Goal: Task Accomplishment & Management: Complete application form

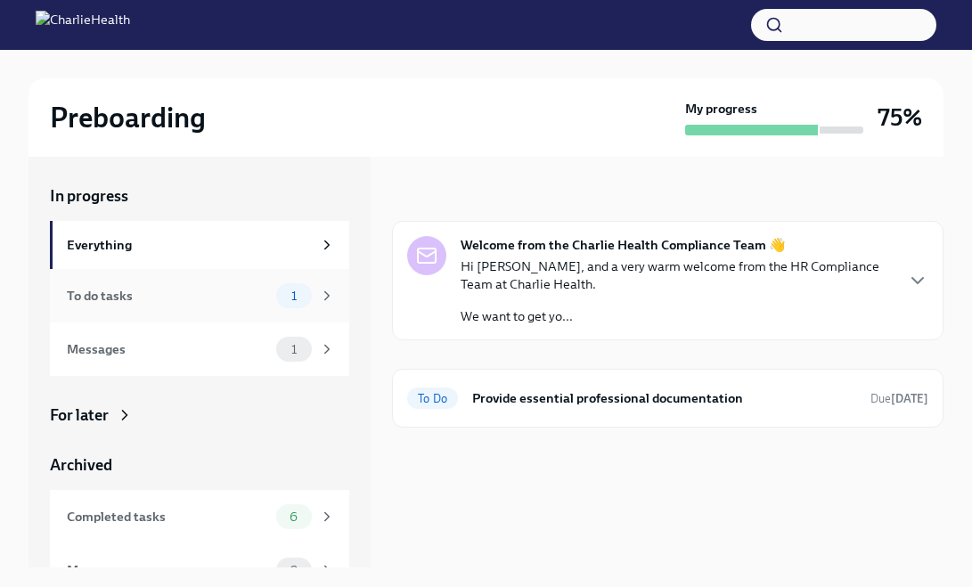
click at [226, 296] on div "To do tasks" at bounding box center [168, 296] width 202 height 20
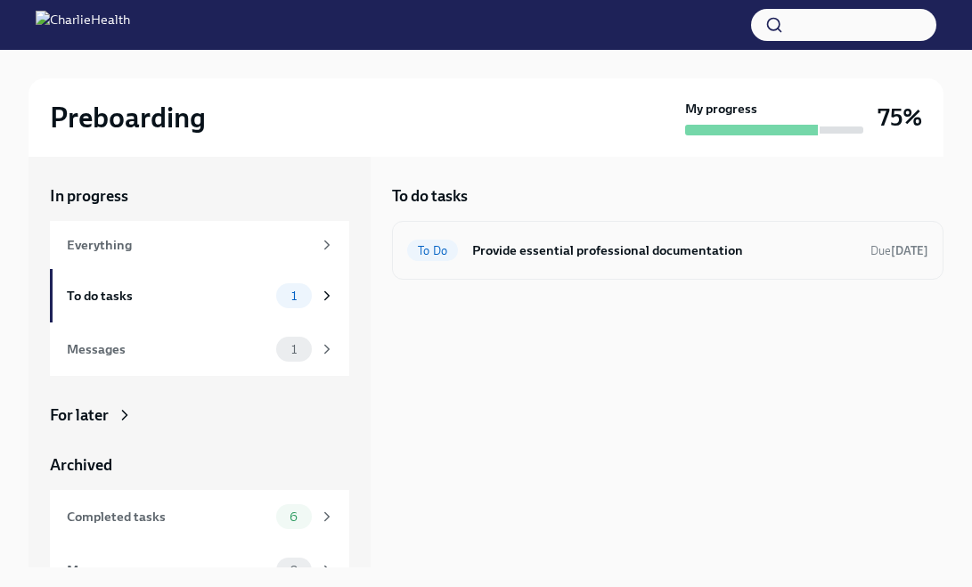
click at [768, 268] on div "To Do Provide essential professional documentation Due [DATE]" at bounding box center [668, 250] width 552 height 59
click at [762, 250] on h6 "Provide essential professional documentation" at bounding box center [664, 251] width 384 height 20
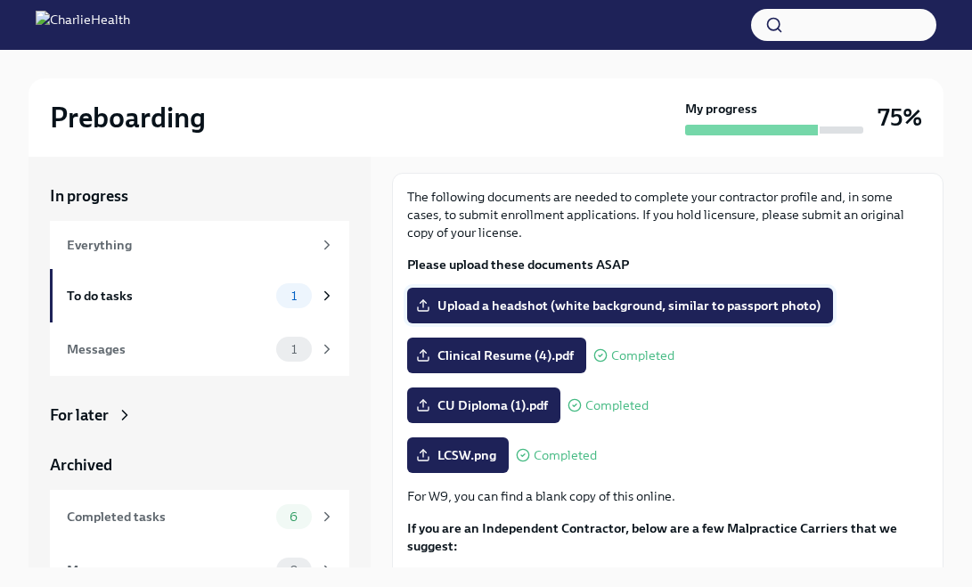
scroll to position [115, 0]
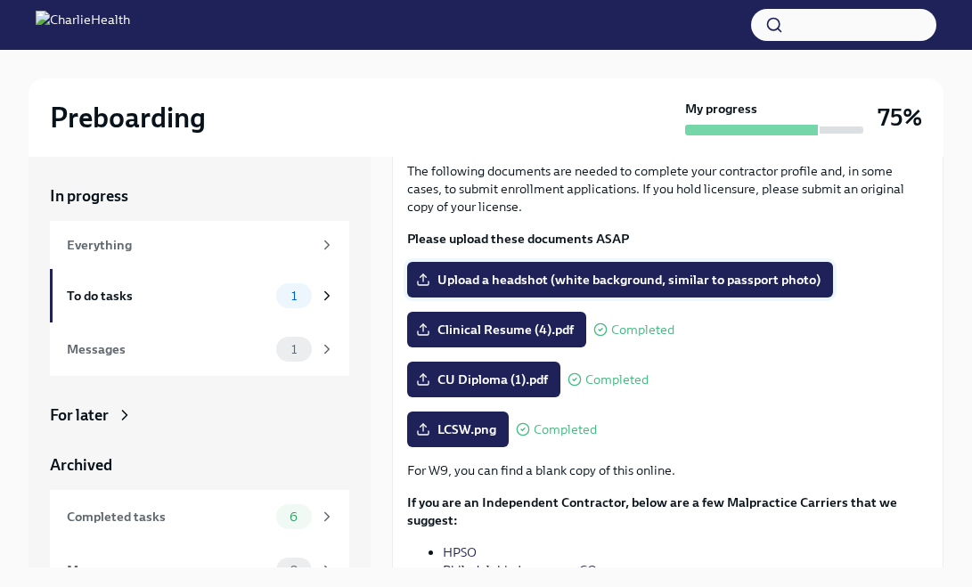
click at [675, 282] on span "Upload a headshot (white background, similar to passport photo)" at bounding box center [620, 280] width 401 height 18
click at [0, 0] on input "Upload a headshot (white background, similar to passport photo)" at bounding box center [0, 0] width 0 height 0
click at [908, 494] on p "If you are an Independent Contractor, below are a few Malpractice Carriers that…" at bounding box center [667, 512] width 521 height 36
click at [635, 290] on label "Upload a headshot (white background, similar to passport photo)" at bounding box center [620, 280] width 426 height 36
click at [0, 0] on input "Upload a headshot (white background, similar to passport photo)" at bounding box center [0, 0] width 0 height 0
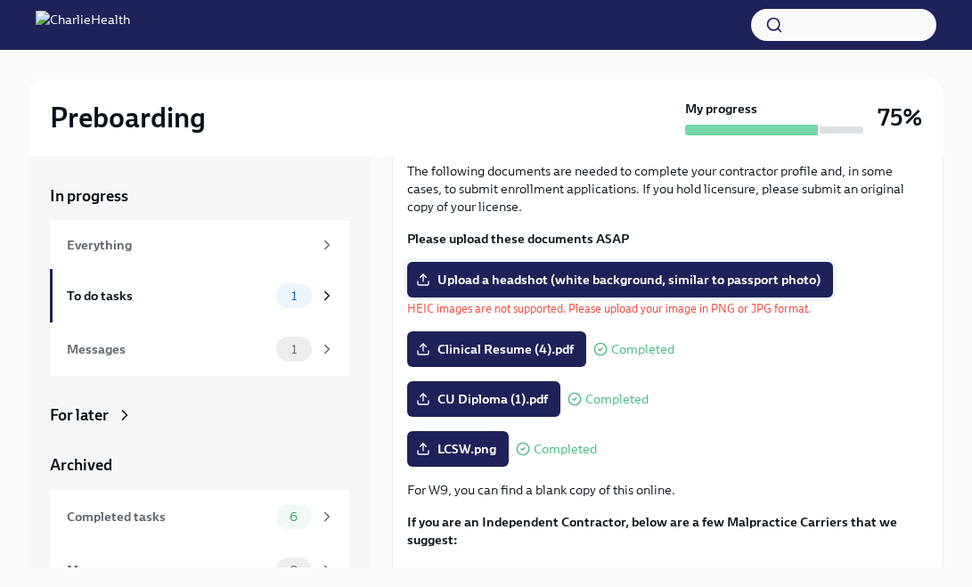
click at [635, 283] on span "Upload a headshot (white background, similar to passport photo)" at bounding box center [620, 280] width 401 height 18
click at [0, 0] on input "Upload a headshot (white background, similar to passport photo)" at bounding box center [0, 0] width 0 height 0
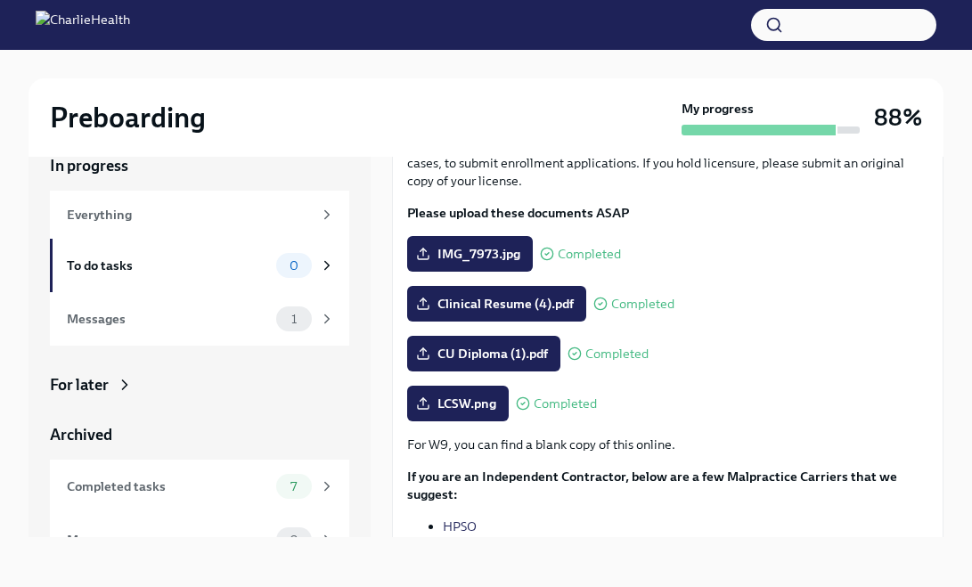
scroll to position [192, 0]
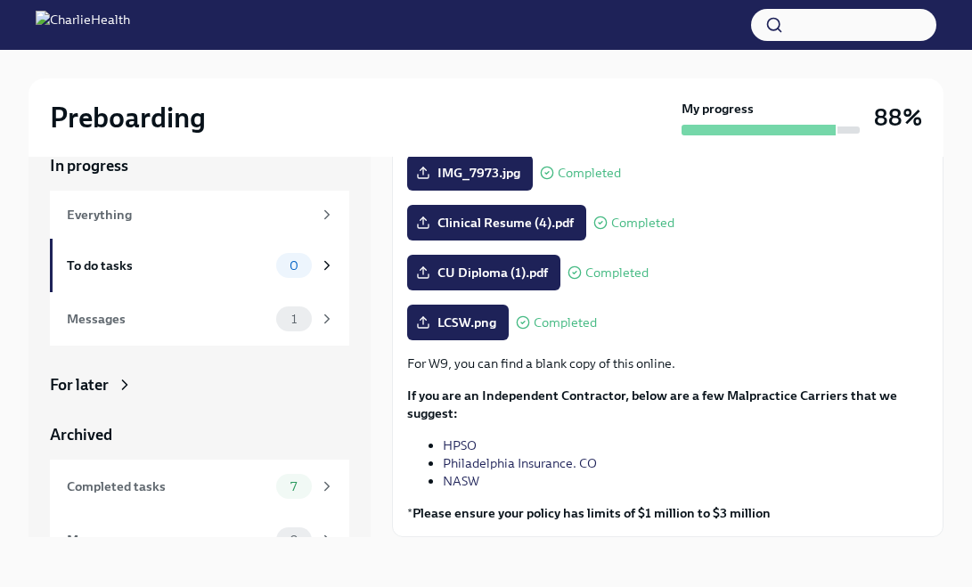
click at [435, 360] on p "For W9, you can find a blank copy of this online." at bounding box center [667, 364] width 521 height 18
click at [579, 360] on p "For W9, you can find a blank copy of this online." at bounding box center [667, 364] width 521 height 18
click at [480, 508] on strong "Please ensure your policy has limits of $1 million to $3 million" at bounding box center [592, 513] width 358 height 16
click at [197, 307] on div "Messages 1" at bounding box center [201, 319] width 268 height 25
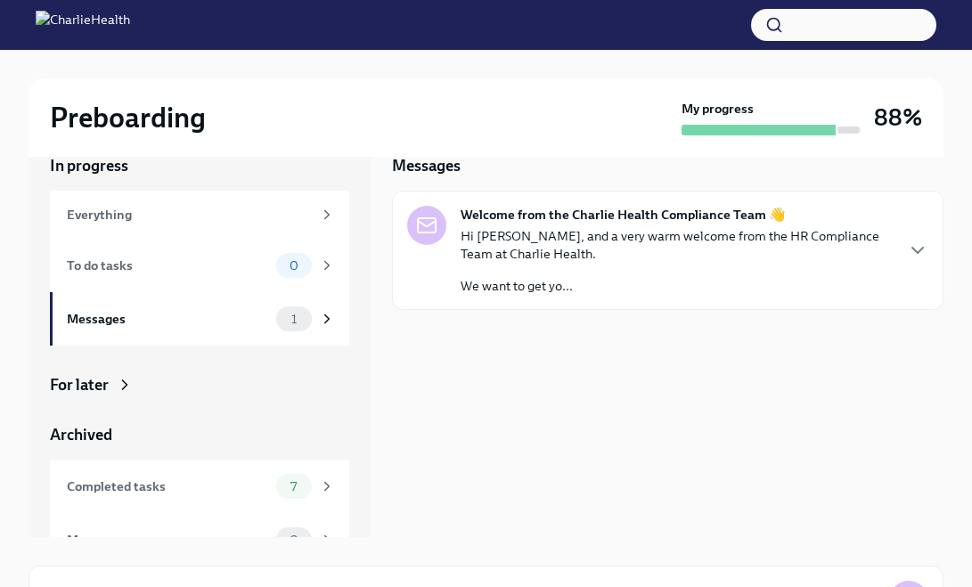
scroll to position [29, 0]
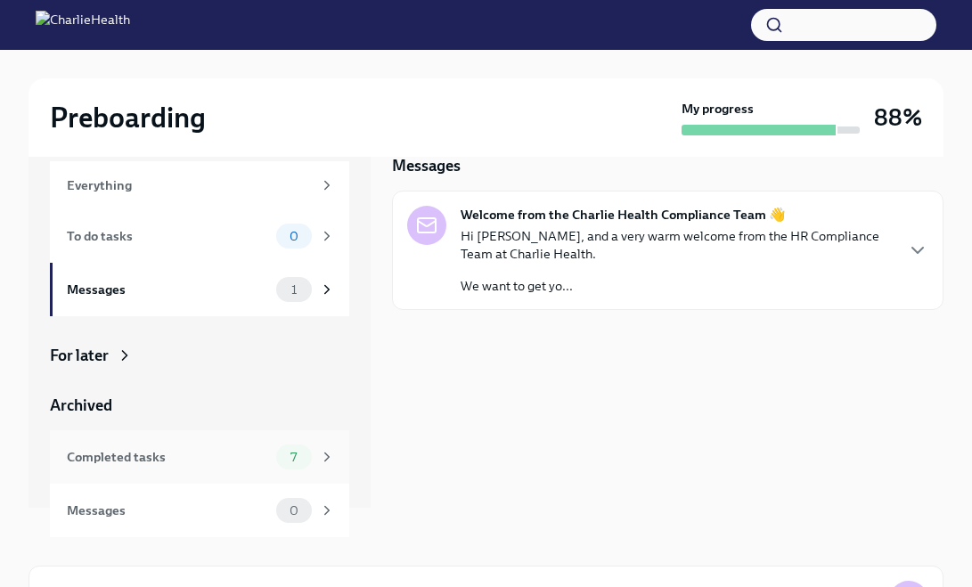
click at [182, 460] on div "Completed tasks" at bounding box center [168, 457] width 202 height 20
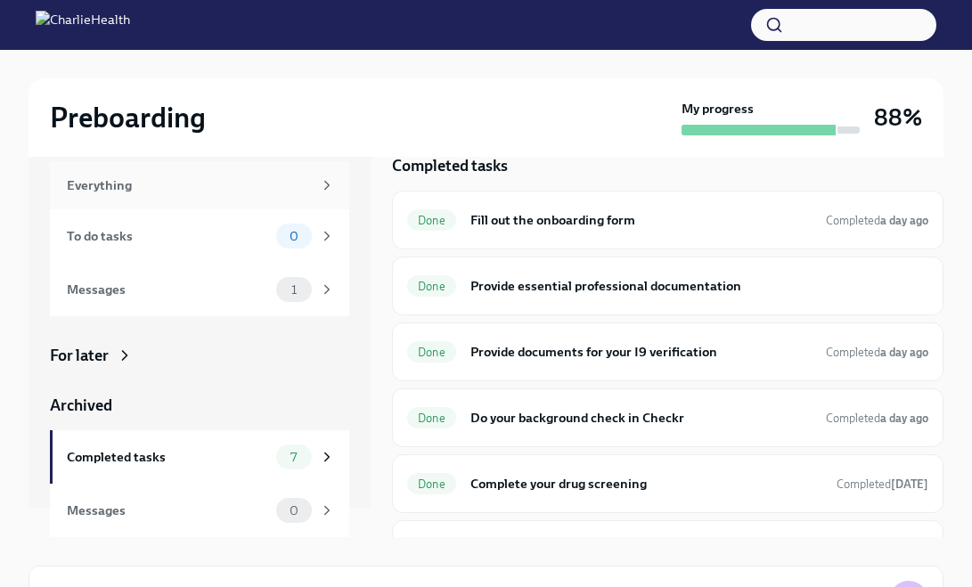
click at [166, 196] on div "Everything" at bounding box center [199, 185] width 299 height 48
